Goal: Task Accomplishment & Management: Complete application form

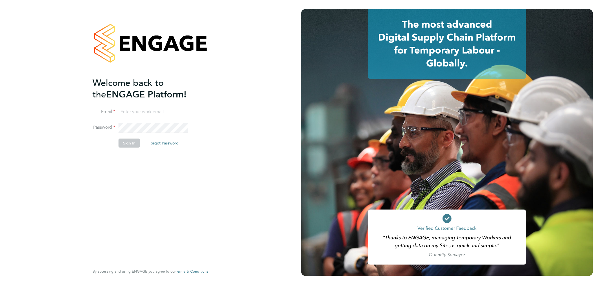
type input "[PERSON_NAME][EMAIL_ADDRESS][PERSON_NAME][DOMAIN_NAME]"
click at [124, 145] on button "Sign In" at bounding box center [128, 143] width 21 height 9
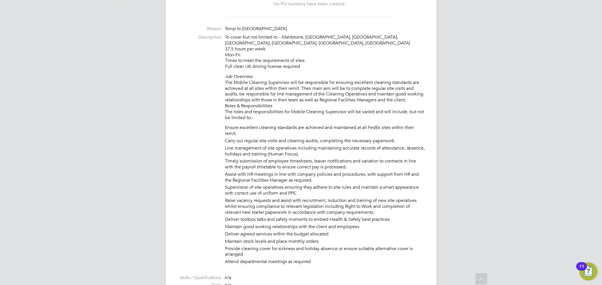
scroll to position [202, 0]
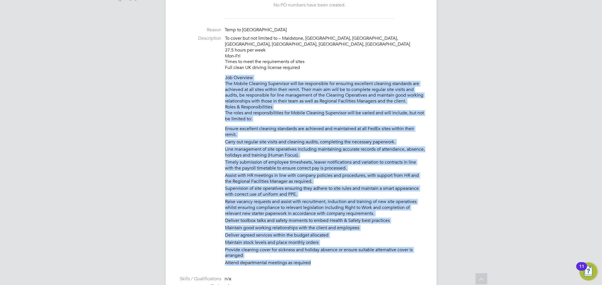
drag, startPoint x: 314, startPoint y: 257, endPoint x: 220, endPoint y: 73, distance: 206.6
click at [220, 73] on li "Description To cover but not limited to – Maidstone, Barking, Basildon, Enfield…" at bounding box center [301, 153] width 248 height 234
copy div "Job Overview The Mobile Cleaning Supervisor will be responsible for ensuring ex…"
click at [250, 75] on p "Job Overview The Mobile Cleaning Supervisor will be responsible for ensuring ex…" at bounding box center [325, 98] width 200 height 47
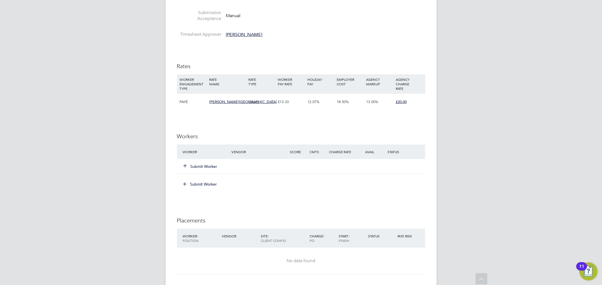
scroll to position [520, 0]
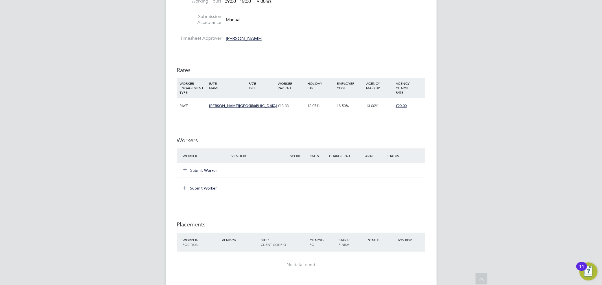
click at [204, 168] on button "Submit Worker" at bounding box center [201, 171] width 34 height 6
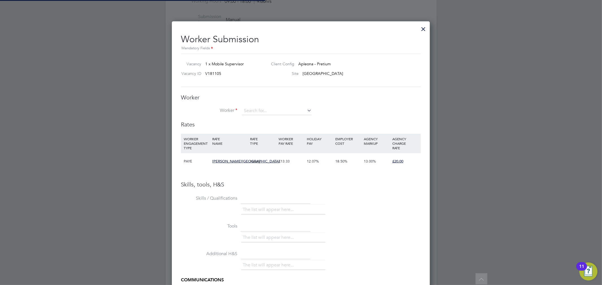
scroll to position [0, 0]
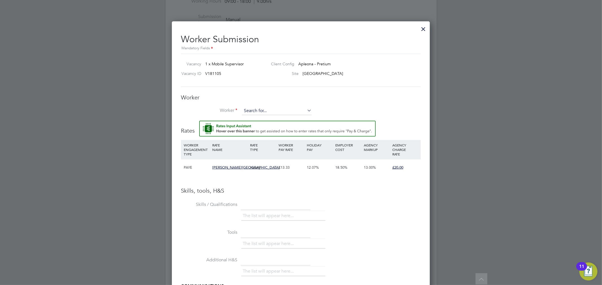
click at [256, 110] on input at bounding box center [277, 111] width 70 height 8
type input "mx b"
click at [252, 125] on li "+ Add new" at bounding box center [276, 126] width 70 height 8
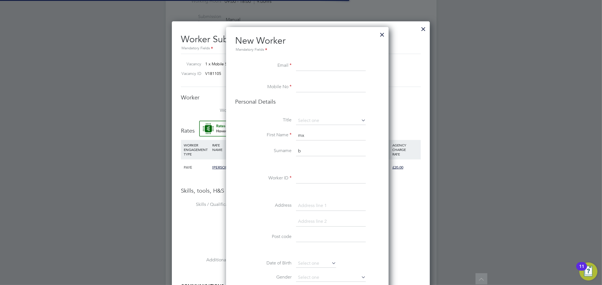
scroll to position [502, 163]
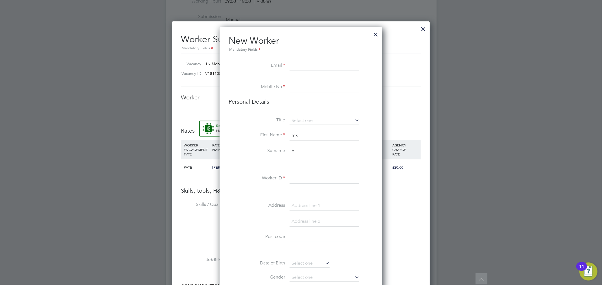
click at [318, 68] on input at bounding box center [324, 66] width 70 height 10
paste input "maxbullinga@gmail.com"
type input "maxbullinga@gmail.com"
click at [307, 89] on input at bounding box center [324, 87] width 70 height 10
paste input "07897 649110"
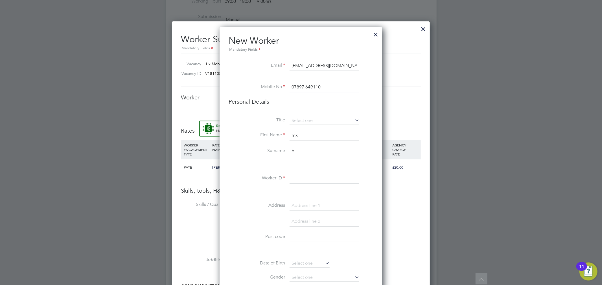
type input "07897 649110"
click at [312, 130] on li "Mr" at bounding box center [324, 128] width 70 height 7
type input "Mr"
click at [310, 138] on input "mx" at bounding box center [324, 136] width 70 height 10
type input "m"
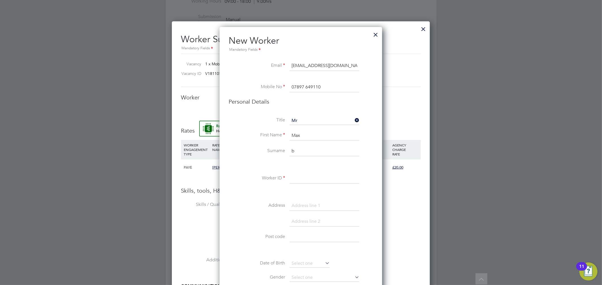
type input "Max"
type input "Bullinga"
click at [318, 174] on input at bounding box center [324, 179] width 70 height 10
paste input "C-004696660"
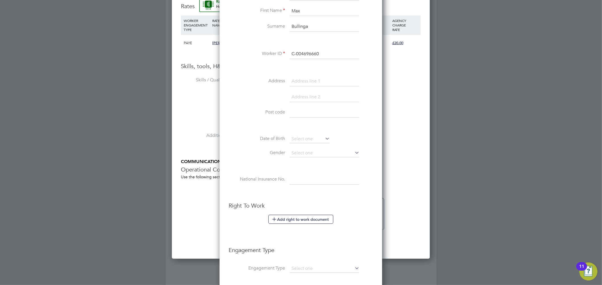
scroll to position [763, 0]
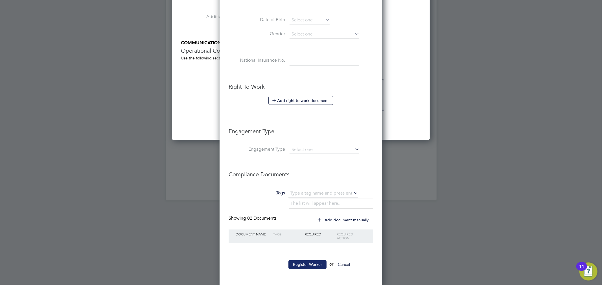
type input "C-004696660"
click at [302, 264] on button "Register Worker" at bounding box center [307, 265] width 38 height 9
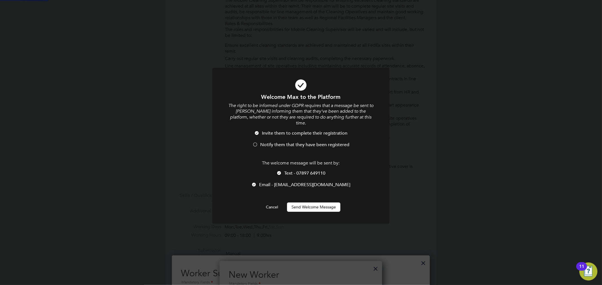
scroll to position [0, 0]
click at [310, 203] on button "Send Welcome Message" at bounding box center [313, 207] width 53 height 9
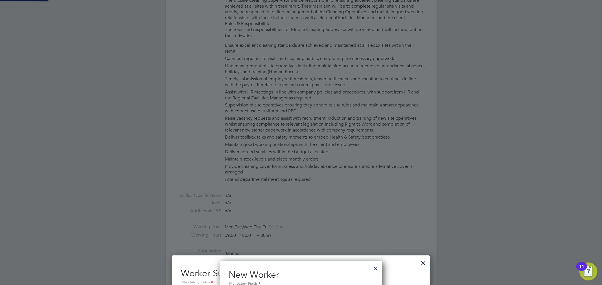
type input "Max Bullinga (C-004696660)"
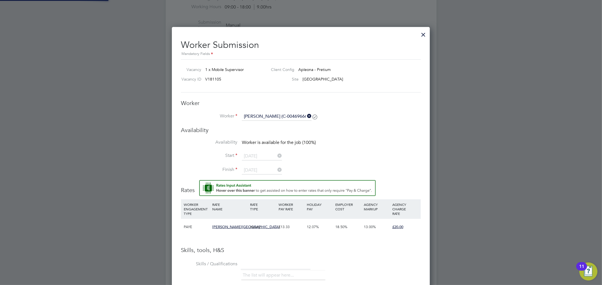
scroll to position [520, 0]
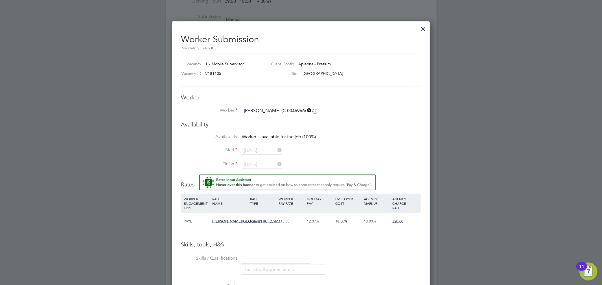
click at [423, 29] on div at bounding box center [423, 28] width 10 height 10
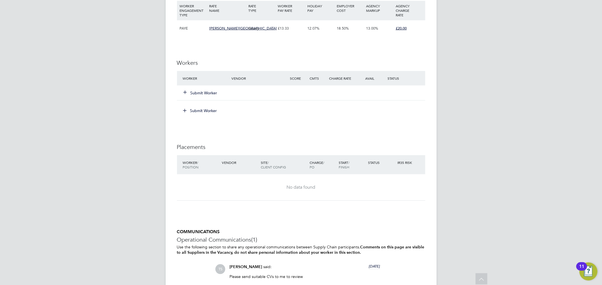
scroll to position [611, 0]
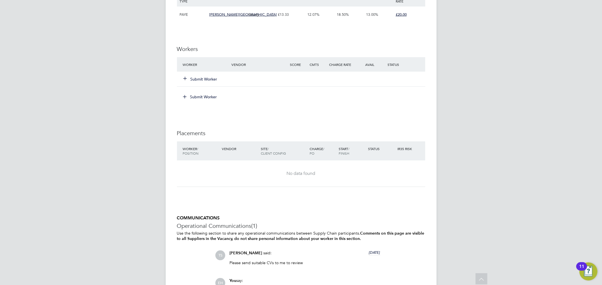
click at [196, 76] on button "Submit Worker" at bounding box center [201, 79] width 34 height 6
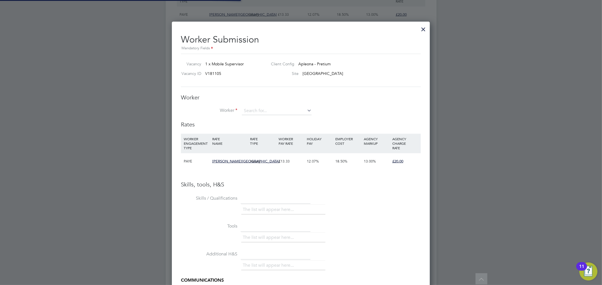
scroll to position [356, 258]
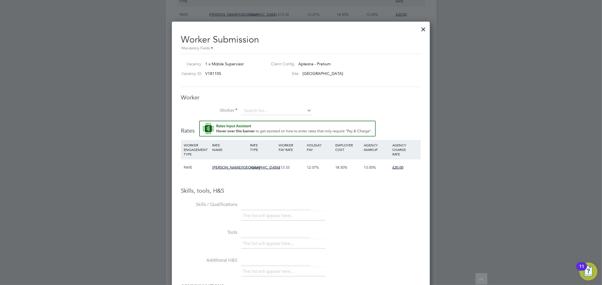
click at [259, 106] on div "Worker Worker Worker Engagement Type" at bounding box center [301, 107] width 240 height 27
click at [260, 110] on input at bounding box center [277, 111] width 70 height 8
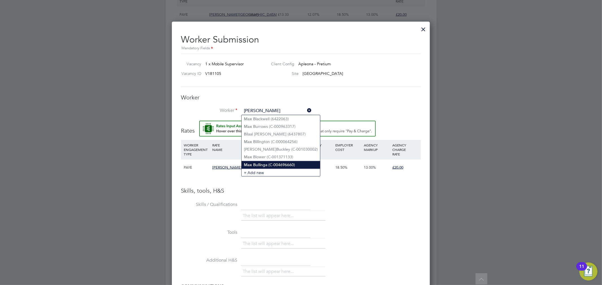
click at [281, 164] on li "Max B ullinga (C-004696660)" at bounding box center [280, 165] width 78 height 8
type input "Max Bullinga (C-004696660)"
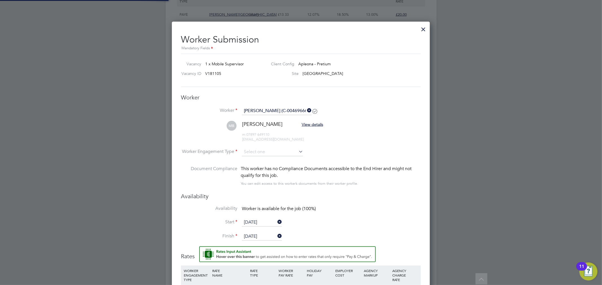
scroll to position [3, 3]
click at [269, 146] on li "MB Max Bullinga View details m: 07897 649110 maxbullinga@gmail.com" at bounding box center [301, 134] width 240 height 27
click at [269, 148] on input at bounding box center [272, 152] width 61 height 8
click at [264, 167] on li "PAYE" at bounding box center [272, 166] width 62 height 7
type input "PAYE"
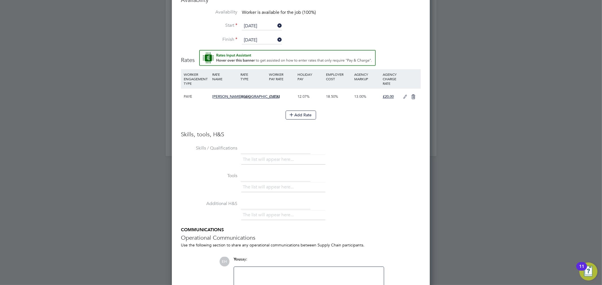
scroll to position [849, 0]
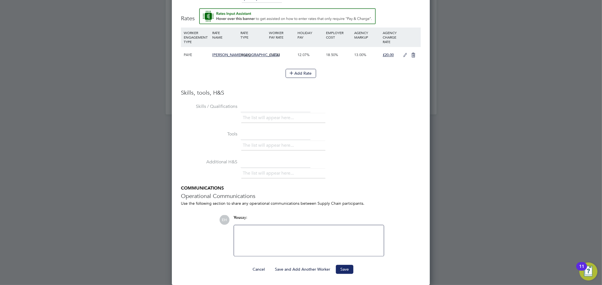
click at [348, 269] on button "Save" at bounding box center [344, 269] width 17 height 9
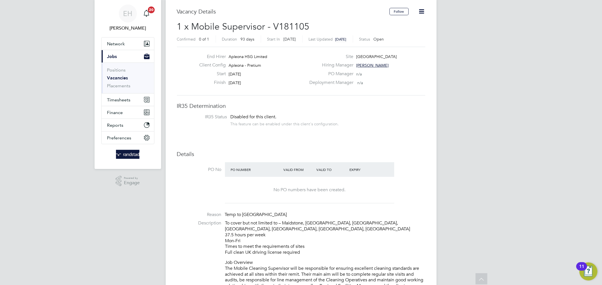
scroll to position [16, 0]
click at [367, 66] on span "Tracy Sellick" at bounding box center [372, 66] width 32 height 5
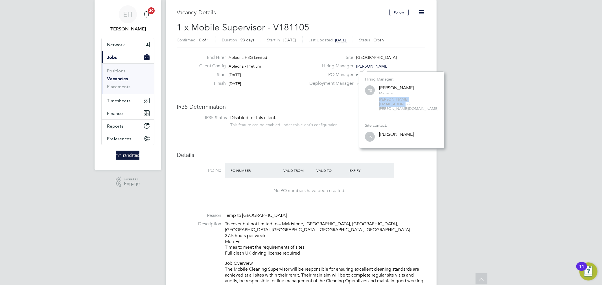
drag, startPoint x: 422, startPoint y: 98, endPoint x: 377, endPoint y: 101, distance: 45.2
click at [377, 101] on div "TS Tracy Sellick Manager tracy.sellick@apleona.com" at bounding box center [401, 98] width 73 height 27
copy span "tracy.sellick@apleona.com"
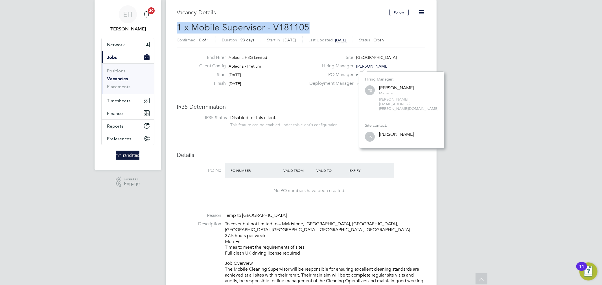
drag, startPoint x: 312, startPoint y: 23, endPoint x: 178, endPoint y: 23, distance: 134.0
click at [178, 23] on h2 "1 x Mobile Supervisor - V181105 Confirmed 0 of 1 Duration 93 days Start In in 1…" at bounding box center [301, 34] width 248 height 24
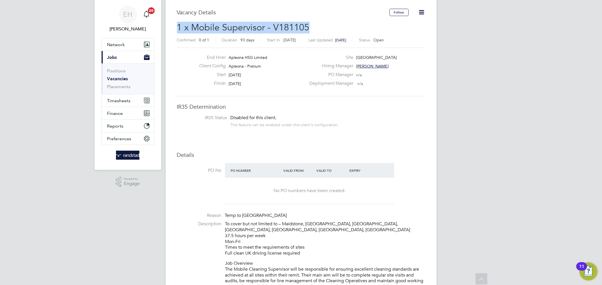
copy span "1 x Mobile Supervisor - V181105"
